Goal: Information Seeking & Learning: Learn about a topic

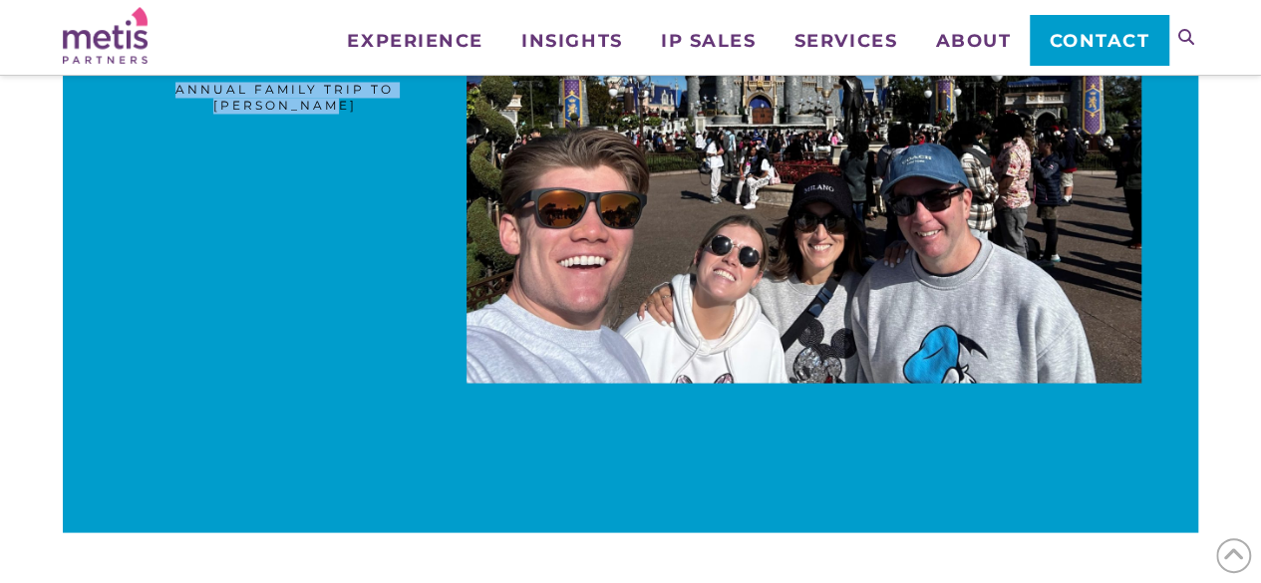
scroll to position [1828, 0]
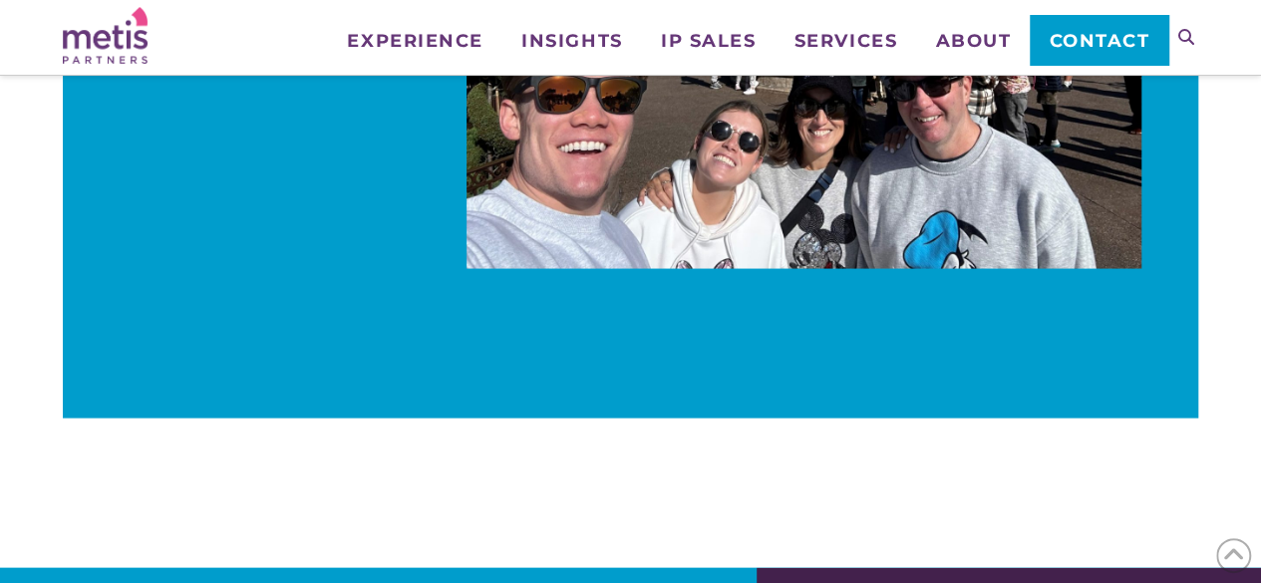
drag, startPoint x: 120, startPoint y: 179, endPoint x: 286, endPoint y: 296, distance: 203.3
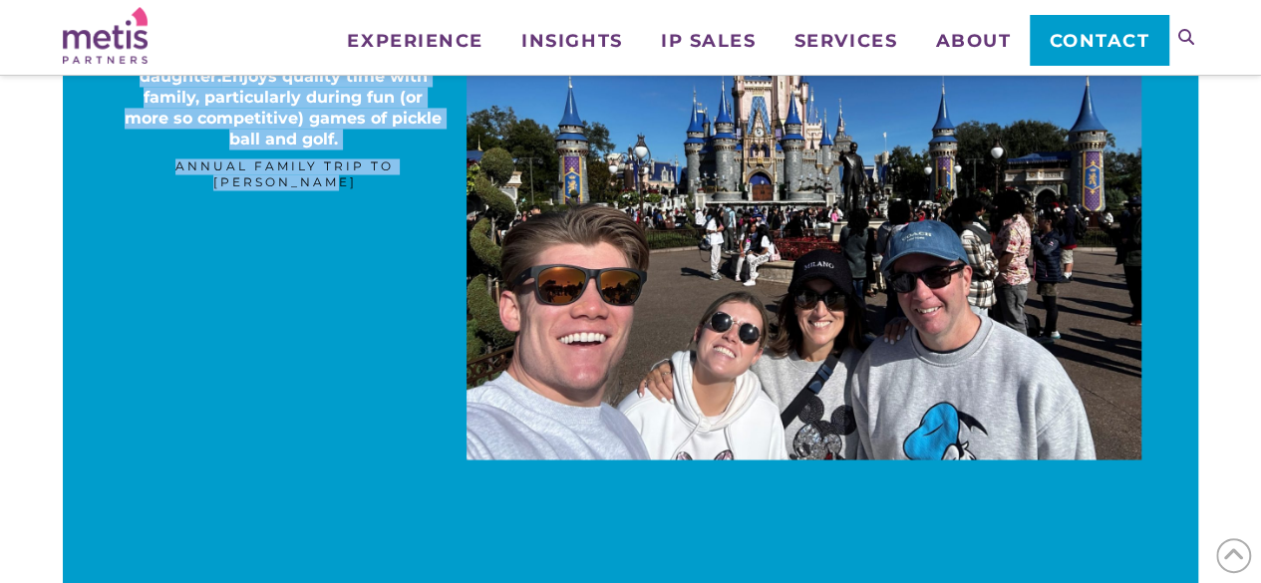
scroll to position [1555, 0]
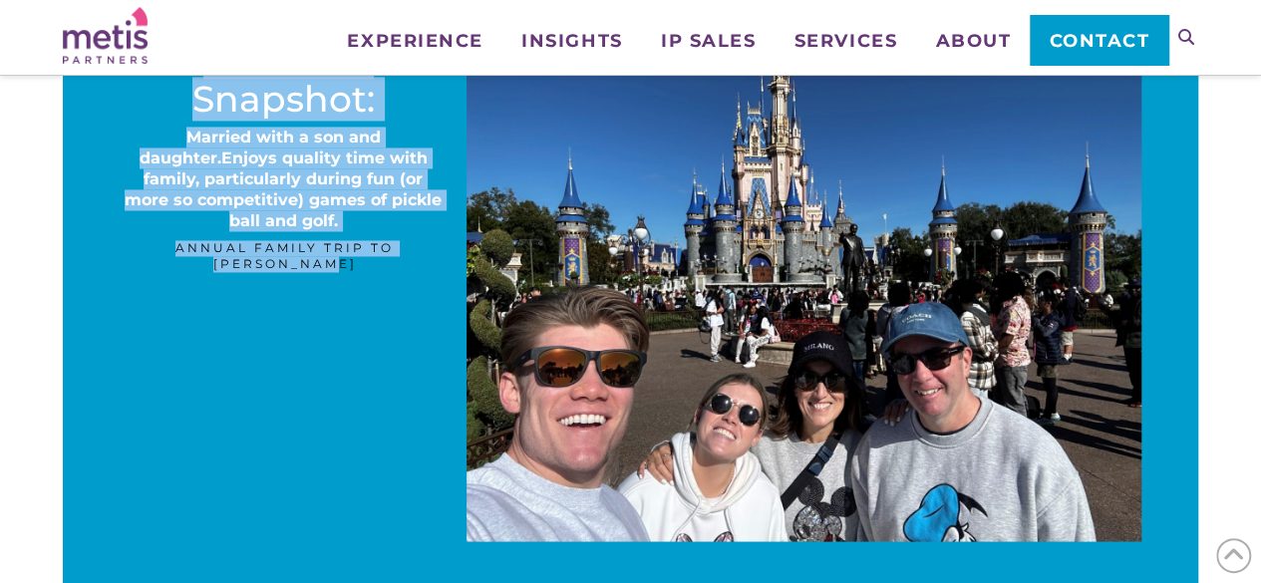
copy div "Meet the CEO & Founder Stephen Robertson Recognized for more than a decade as o…"
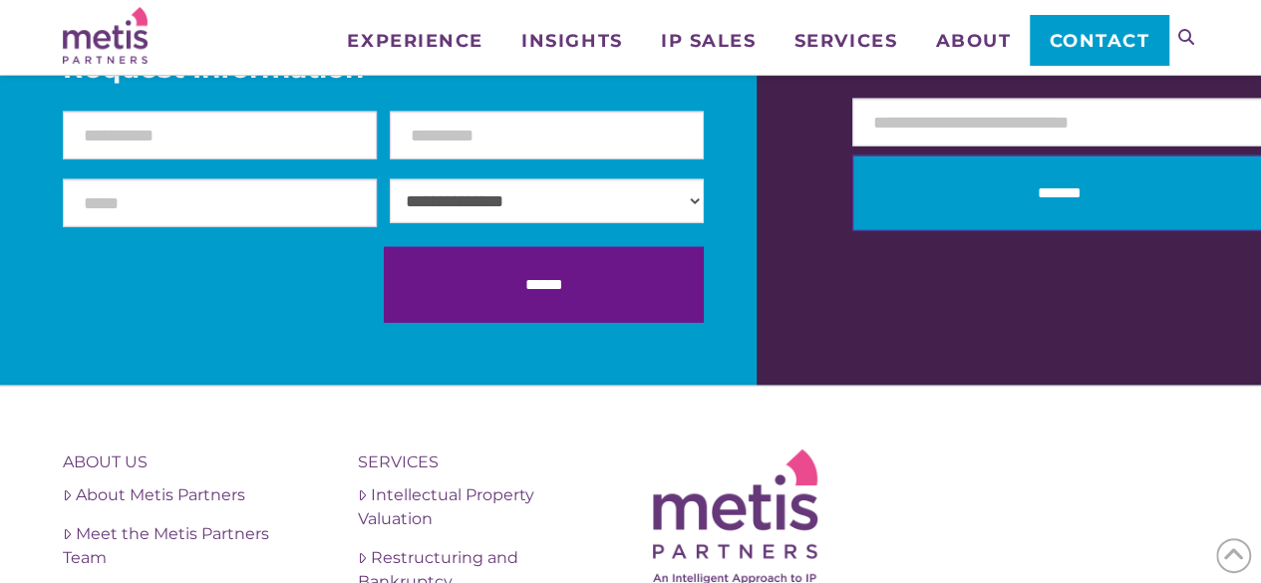
scroll to position [2416, 0]
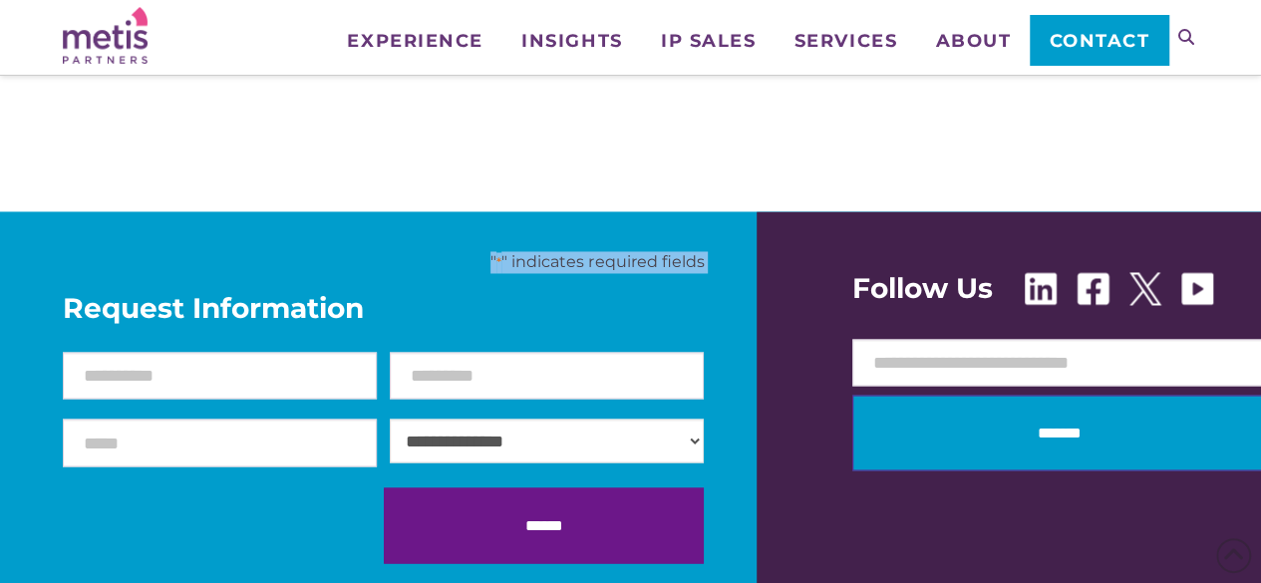
scroll to position [1581, 0]
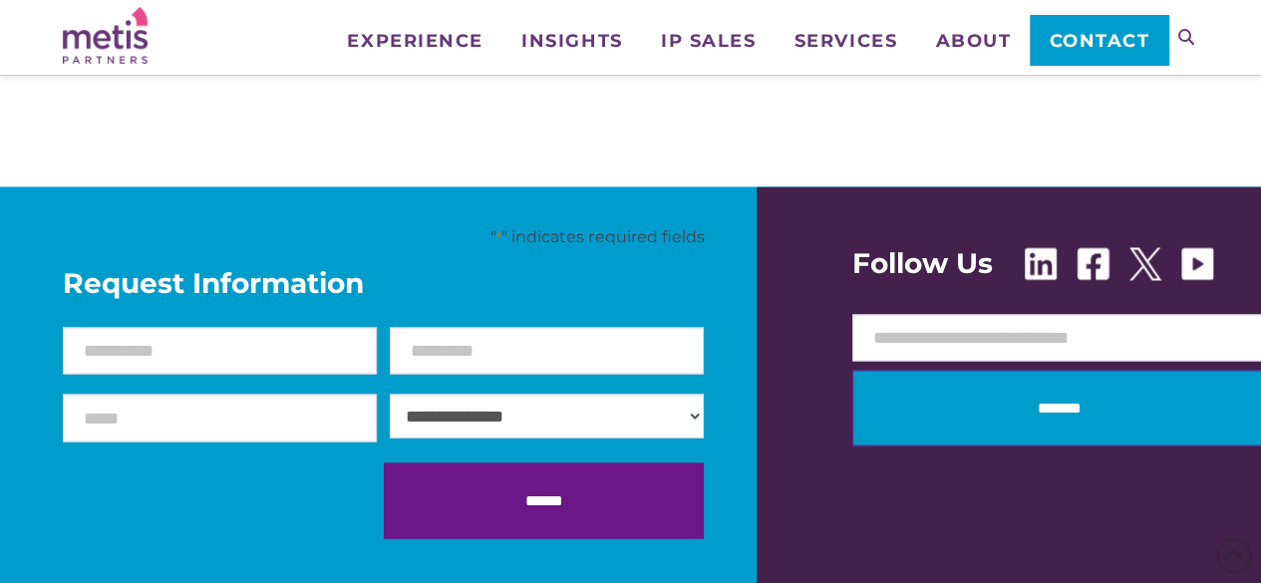
drag, startPoint x: 74, startPoint y: 260, endPoint x: 76, endPoint y: 174, distance: 85.8
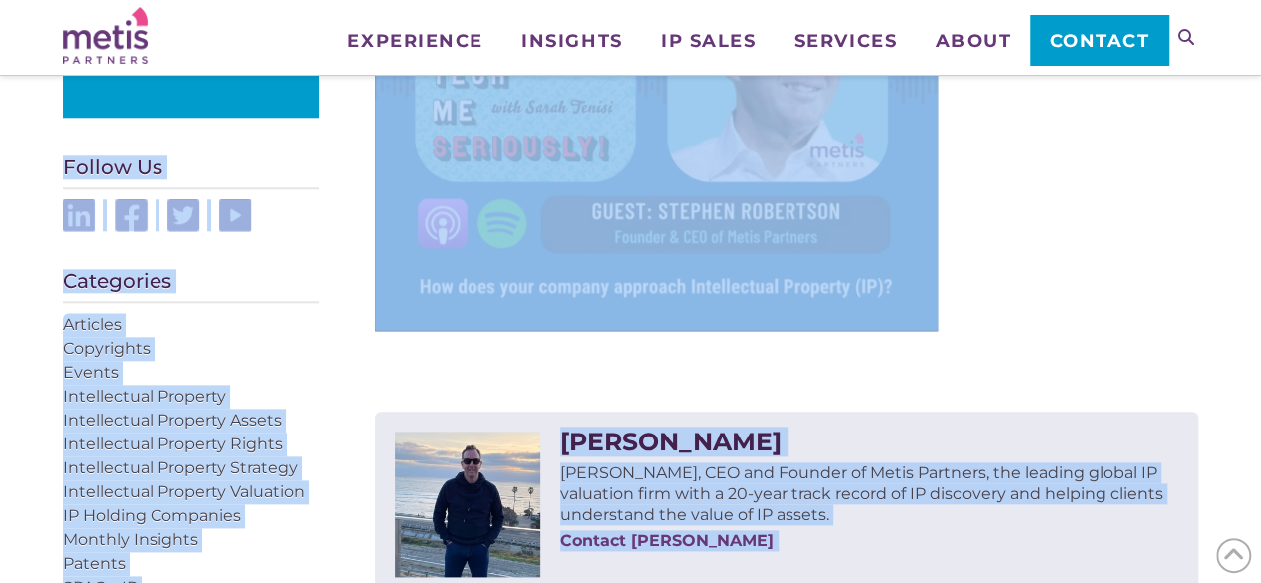
scroll to position [950, 0]
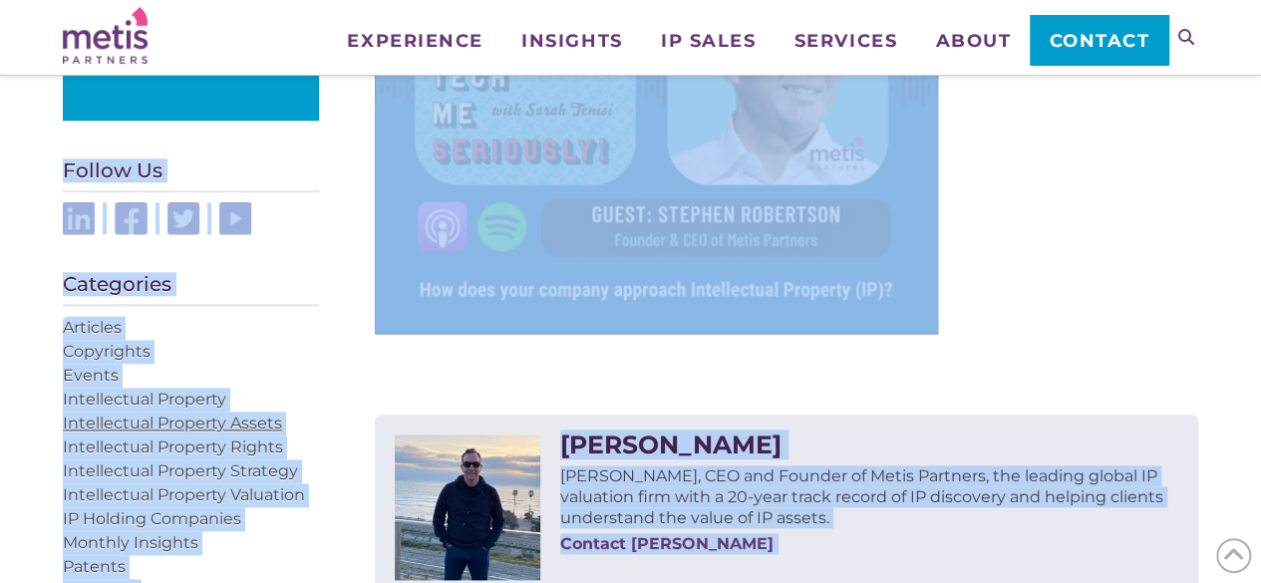
copy div "Lore ip dolo sit AME co adi Elits Doeiusm te i Utlabor. Etdolore, Magnaaliquae …"
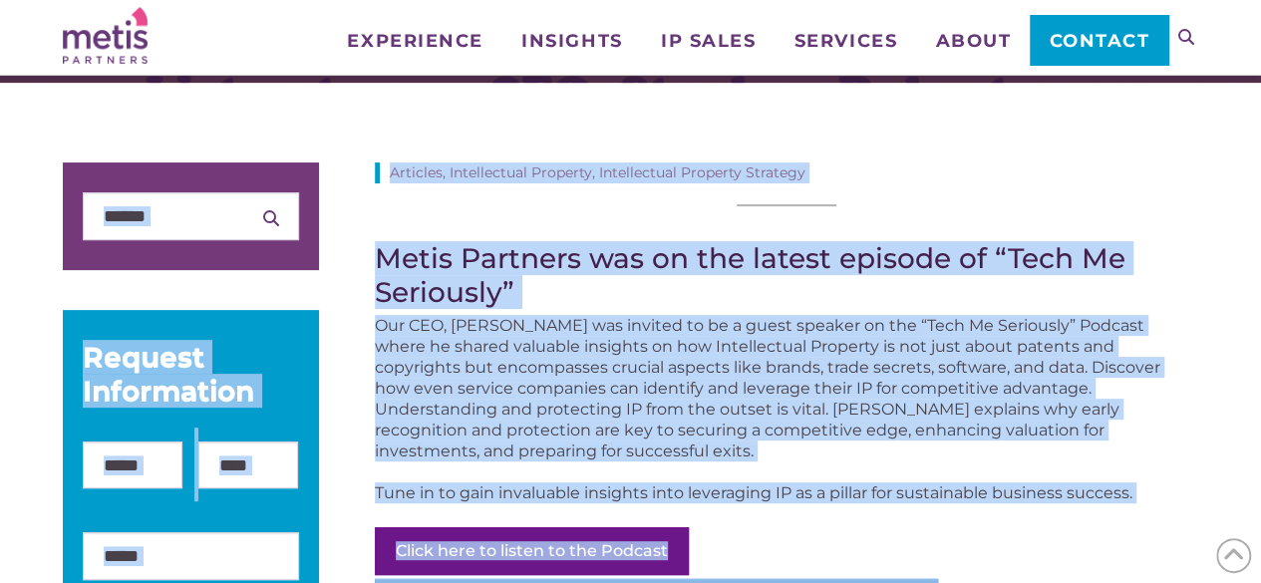
scroll to position [180, 0]
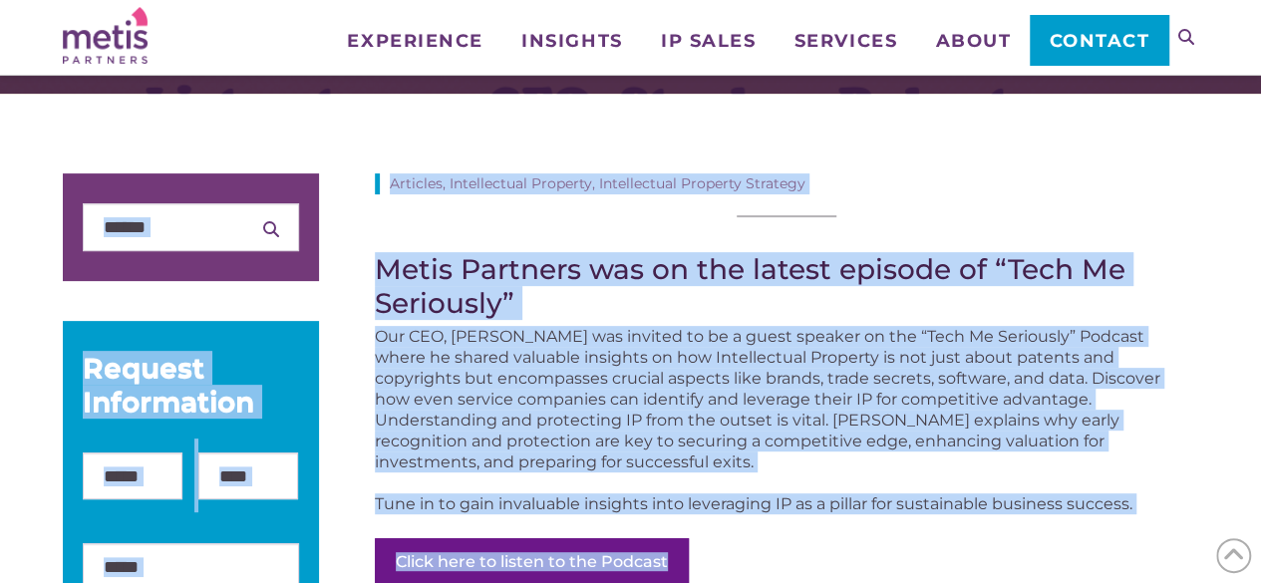
click at [1052, 555] on div "Click here to listen to the Podcast" at bounding box center [787, 562] width 824 height 54
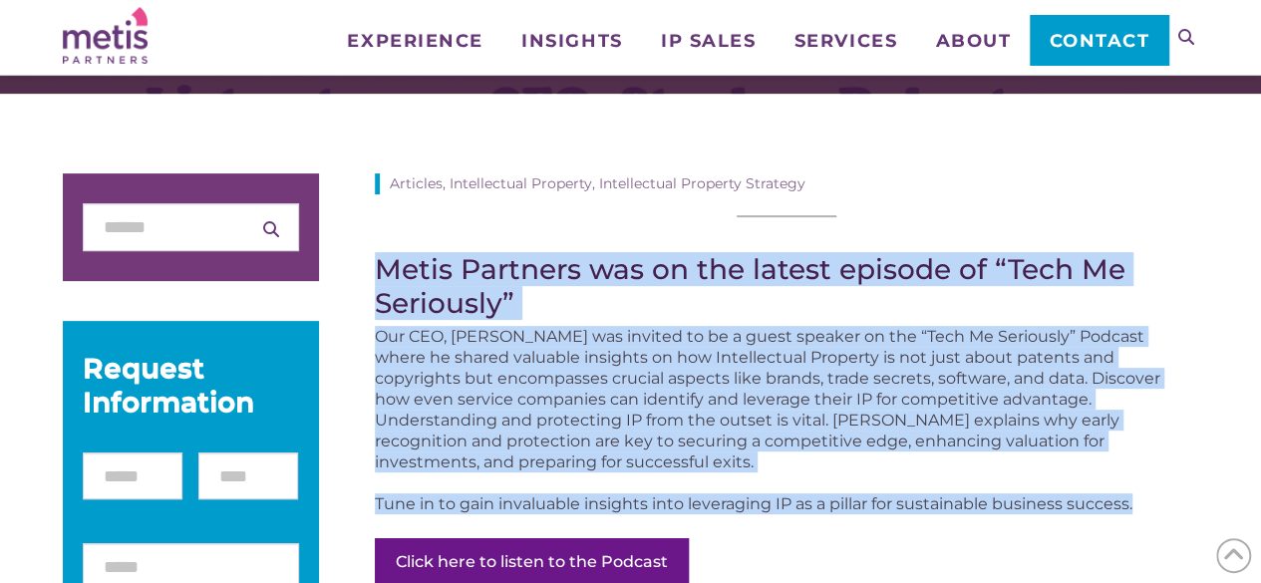
drag, startPoint x: 1155, startPoint y: 505, endPoint x: 383, endPoint y: 246, distance: 814.0
copy div "Metis Partners was on the latest episode of “Tech Me Seriously” Our CEO, [PERSO…"
